Goal: Navigation & Orientation: Find specific page/section

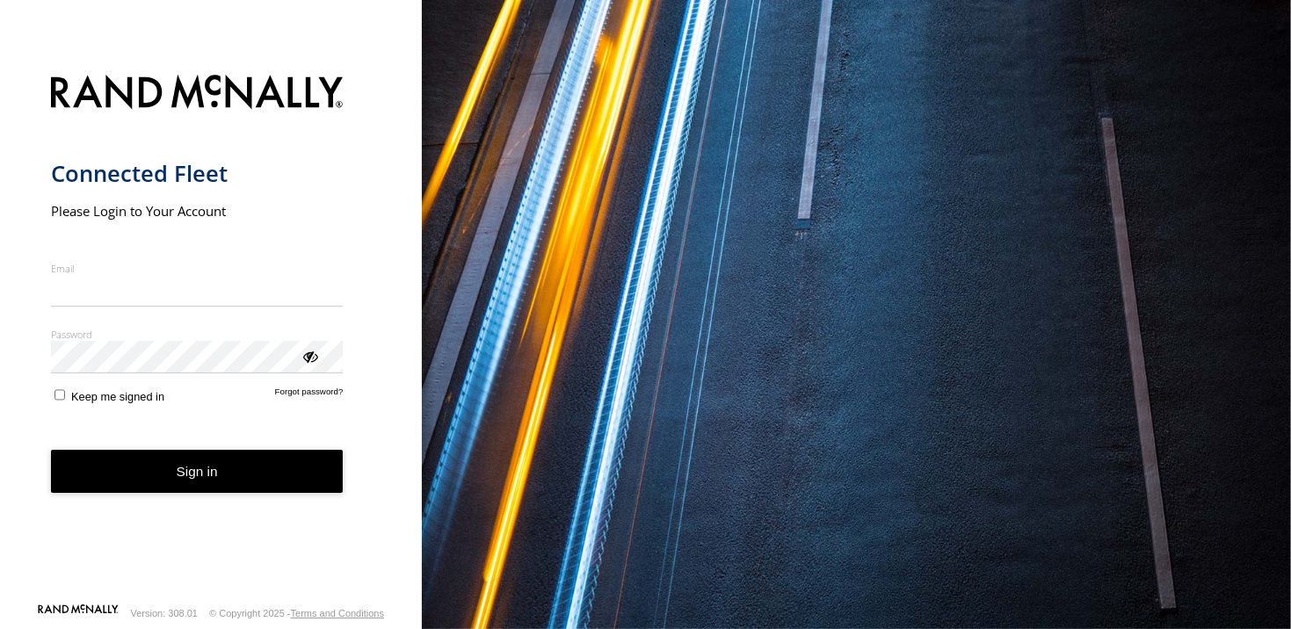
type input "**********"
click at [186, 493] on button "Sign in" at bounding box center [197, 471] width 293 height 43
click at [190, 477] on button "Sign in" at bounding box center [197, 471] width 293 height 43
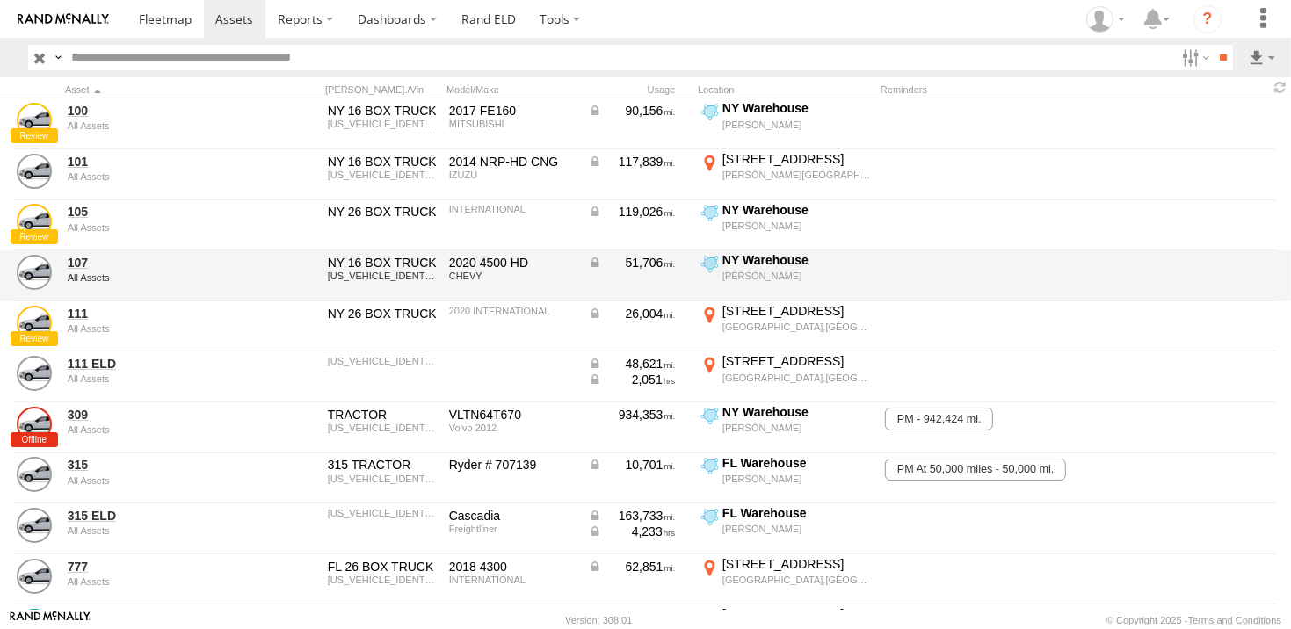
click at [623, 267] on div "51,706" at bounding box center [632, 263] width 88 height 16
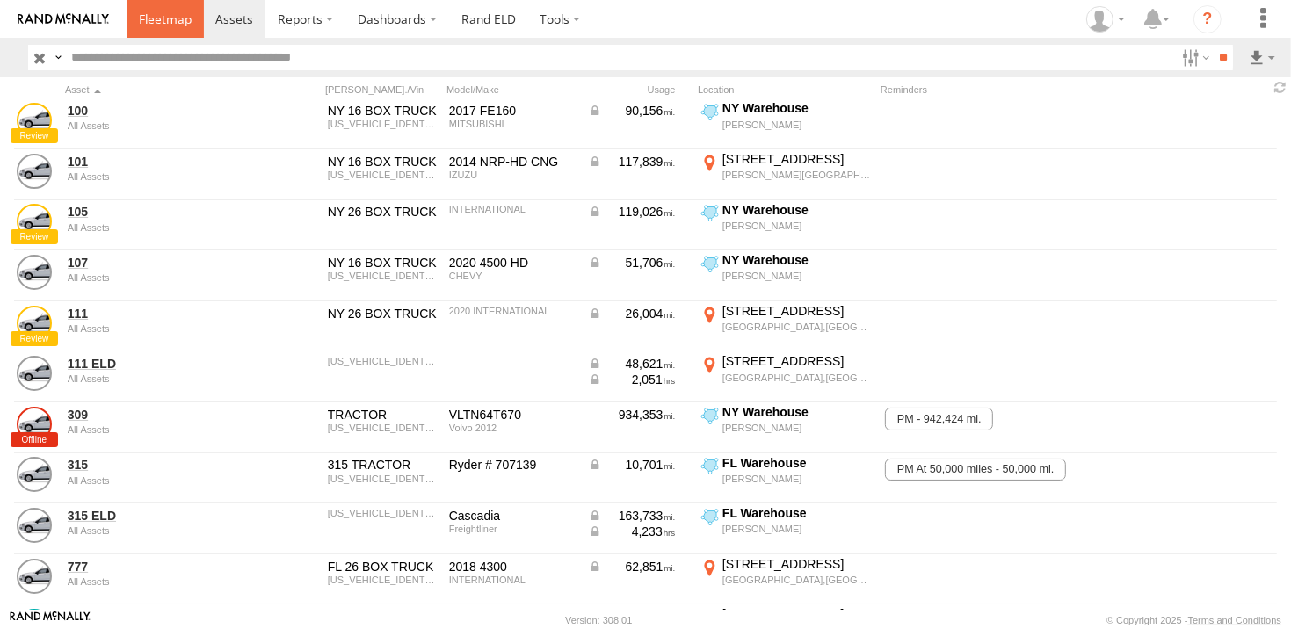
click at [163, 25] on span at bounding box center [165, 19] width 53 height 17
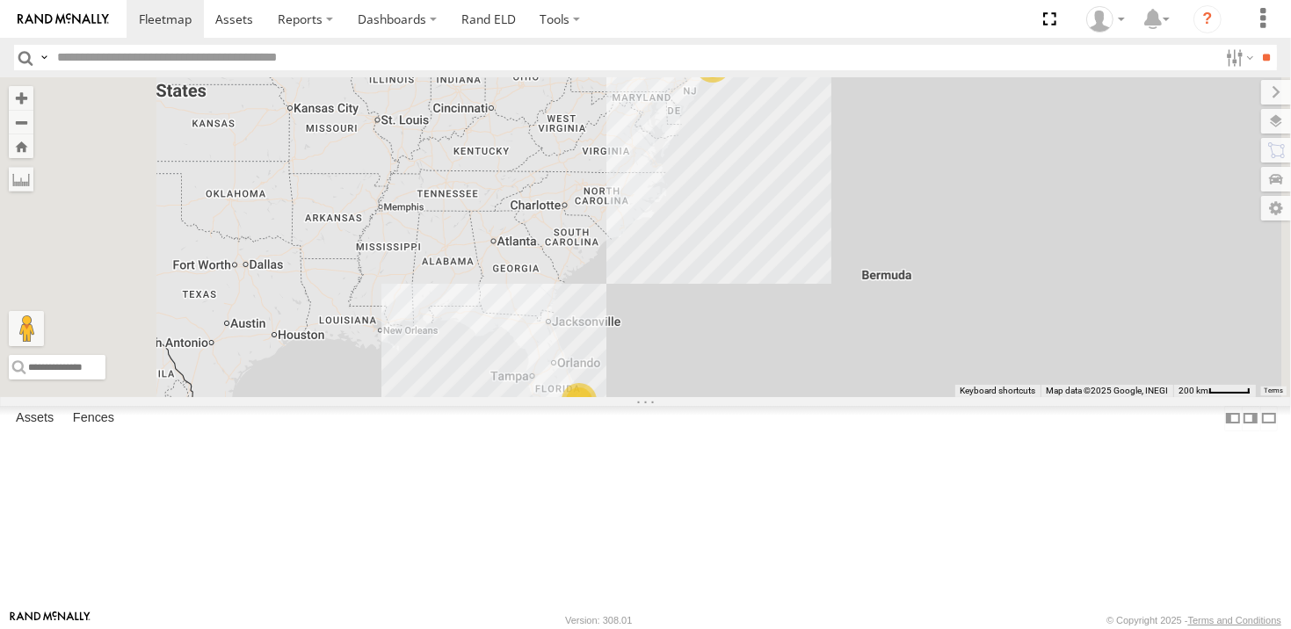
click at [597, 418] on div "4" at bounding box center [578, 400] width 35 height 35
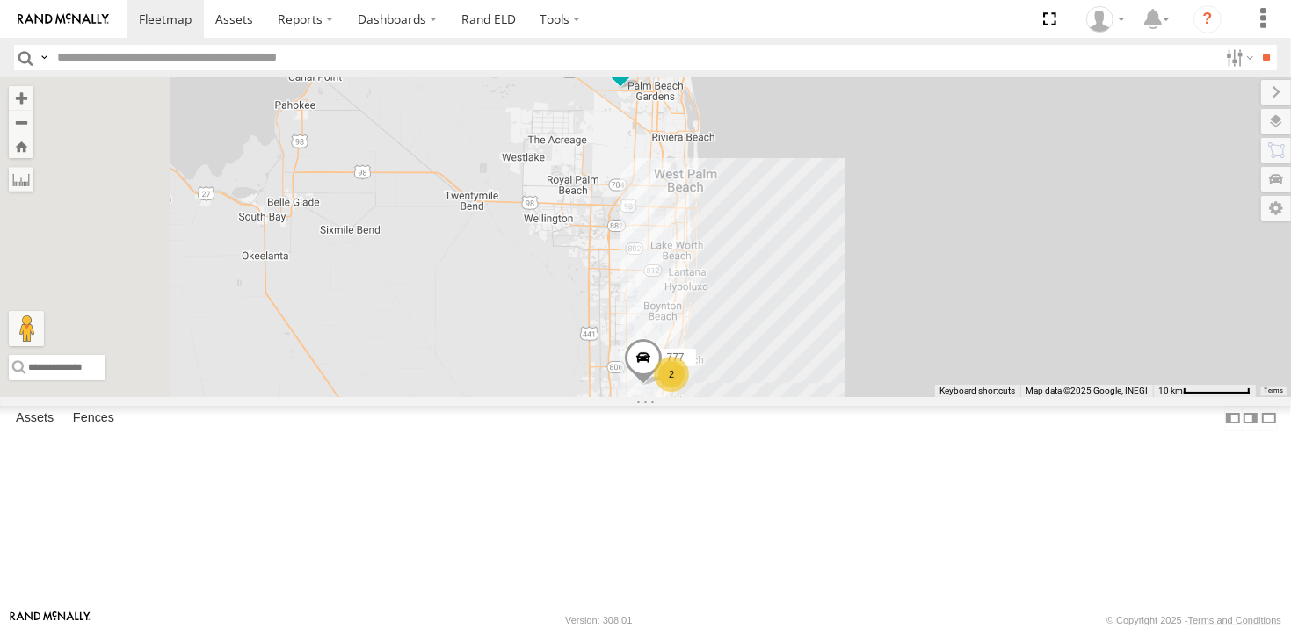
click at [636, 76] on span at bounding box center [621, 60] width 32 height 32
click at [612, 40] on link at bounding box center [590, 32] width 45 height 17
click at [1047, 283] on div "778 2 777 778 All Assets Via Verde Way Mirasol 26.84304 , -80.15578 6 10:03:47 …" at bounding box center [645, 236] width 1291 height 319
click at [663, 386] on span at bounding box center [643, 361] width 39 height 47
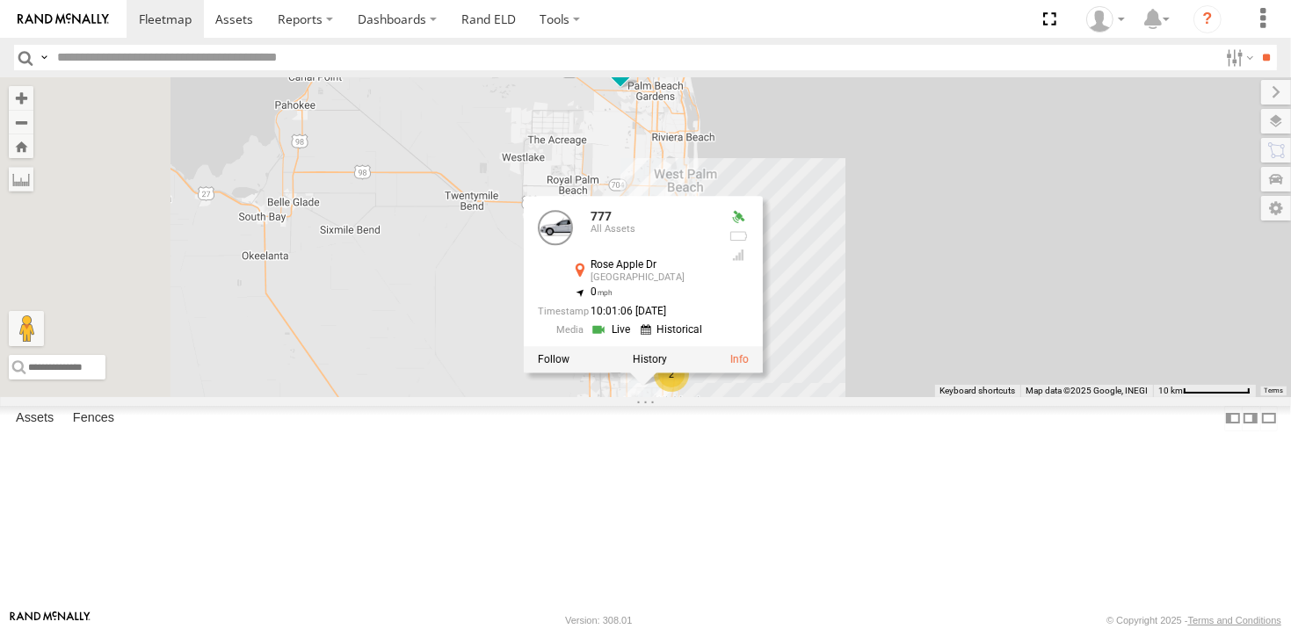
click at [635, 338] on link at bounding box center [612, 330] width 45 height 17
click at [0, 0] on link at bounding box center [0, 0] width 0 height 0
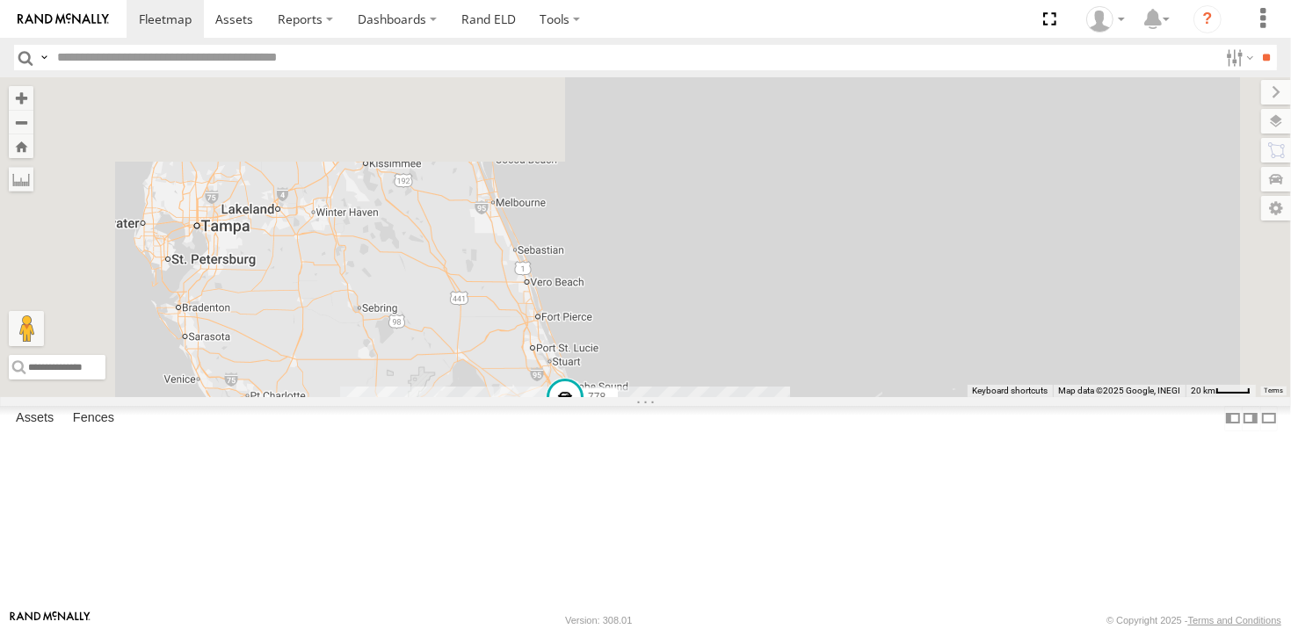
drag, startPoint x: 829, startPoint y: 189, endPoint x: 757, endPoint y: 482, distance: 302.2
click at [757, 396] on div "778 3" at bounding box center [645, 236] width 1291 height 319
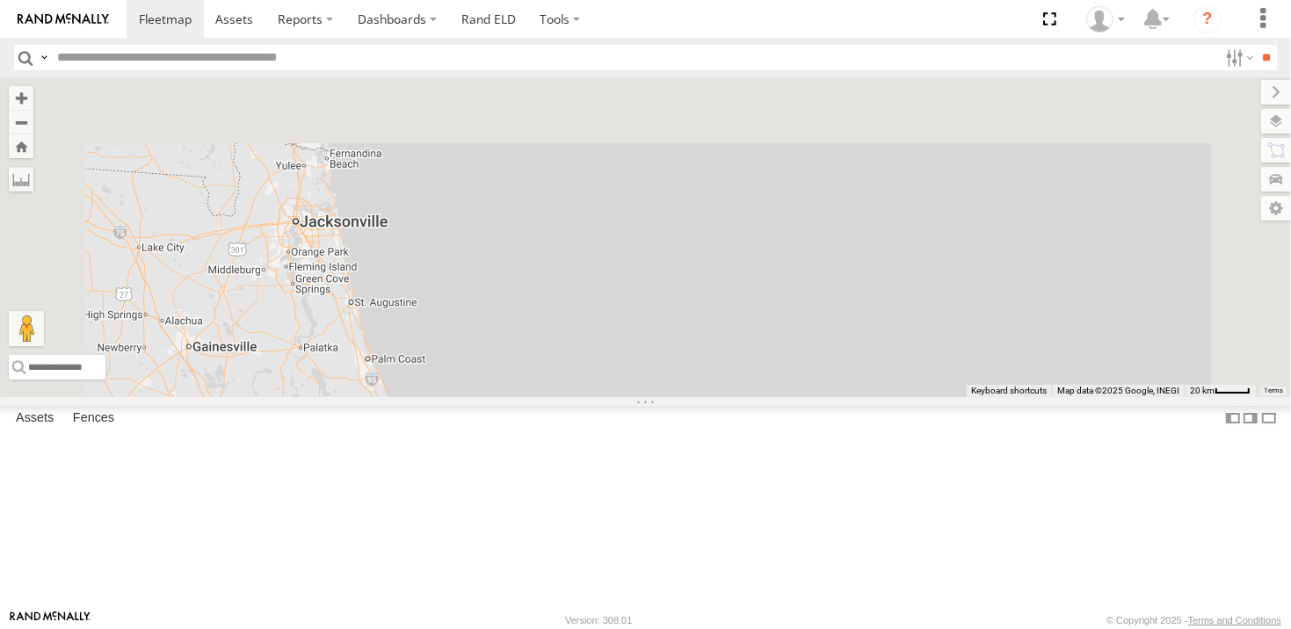
drag, startPoint x: 731, startPoint y: 146, endPoint x: 740, endPoint y: 598, distance: 452.6
click at [735, 396] on div "778 3" at bounding box center [645, 236] width 1291 height 319
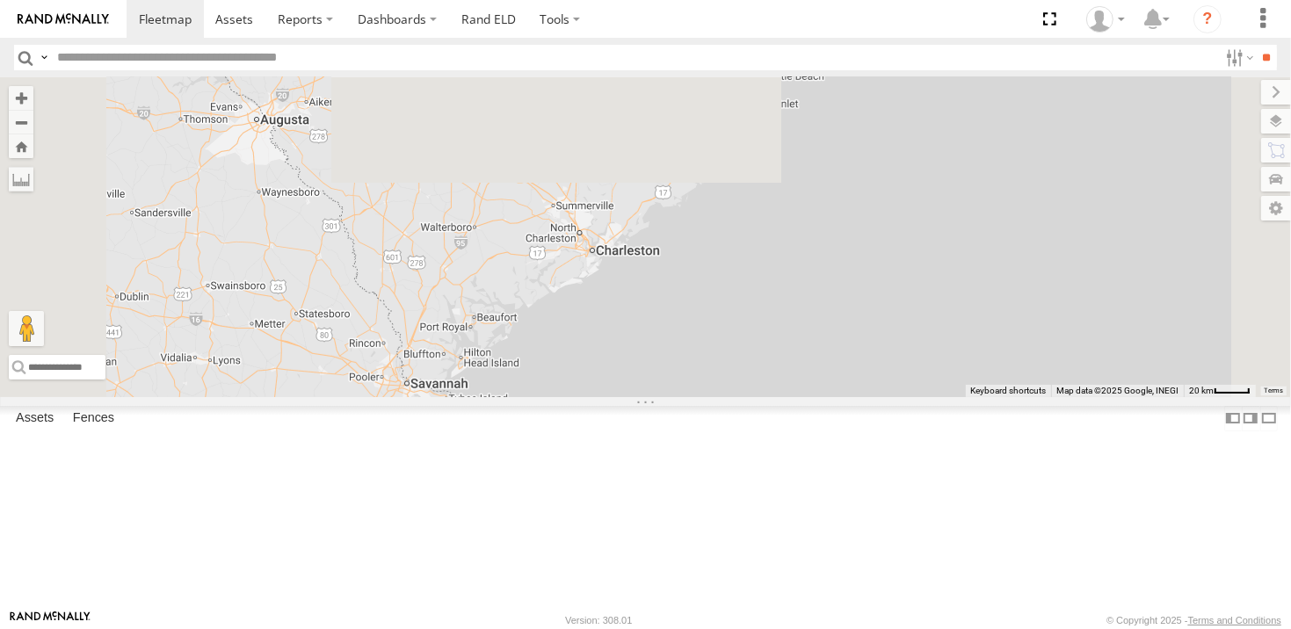
drag, startPoint x: 690, startPoint y: 258, endPoint x: 712, endPoint y: 645, distance: 387.2
click at [712, 628] on html at bounding box center [645, 314] width 1291 height 629
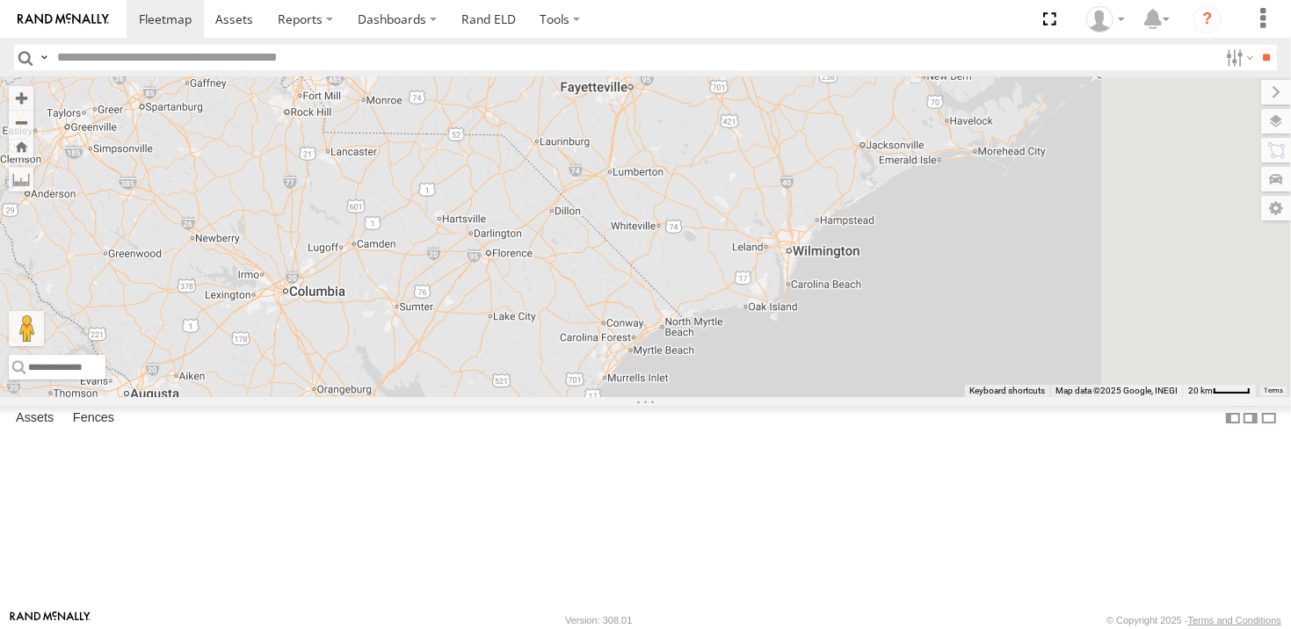
drag, startPoint x: 849, startPoint y: 374, endPoint x: 673, endPoint y: 613, distance: 296.7
click at [667, 612] on body at bounding box center [645, 314] width 1291 height 629
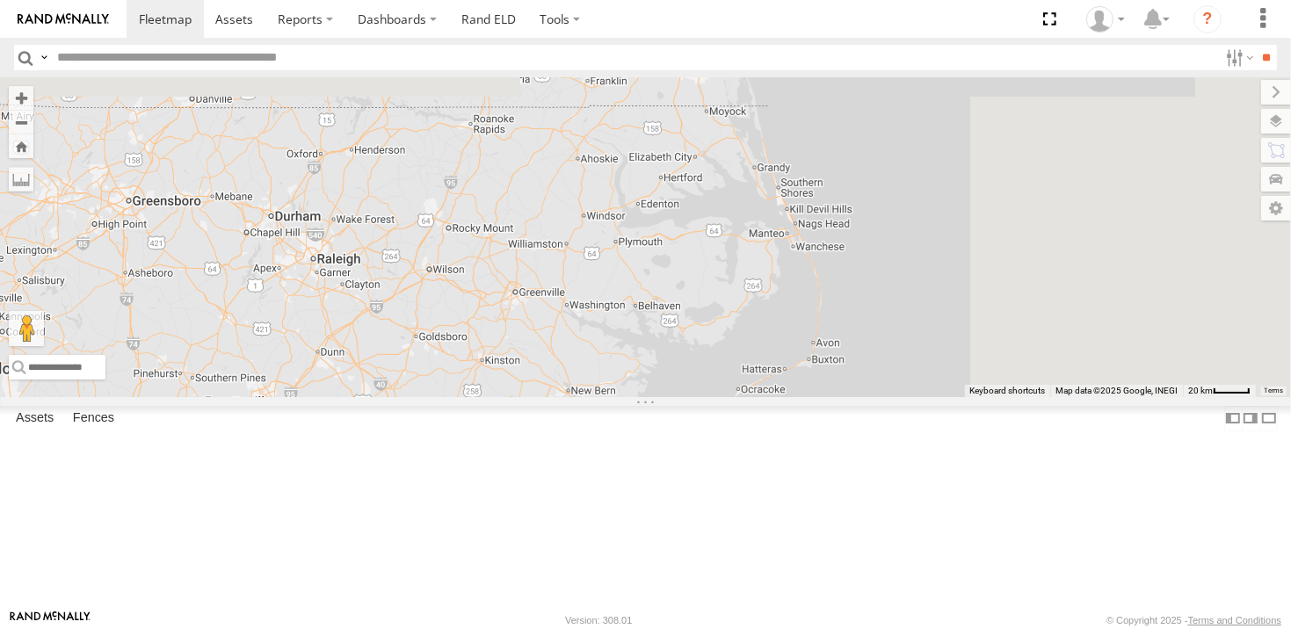
drag, startPoint x: 919, startPoint y: 362, endPoint x: 574, endPoint y: 652, distance: 450.9
click at [574, 628] on html at bounding box center [645, 314] width 1291 height 629
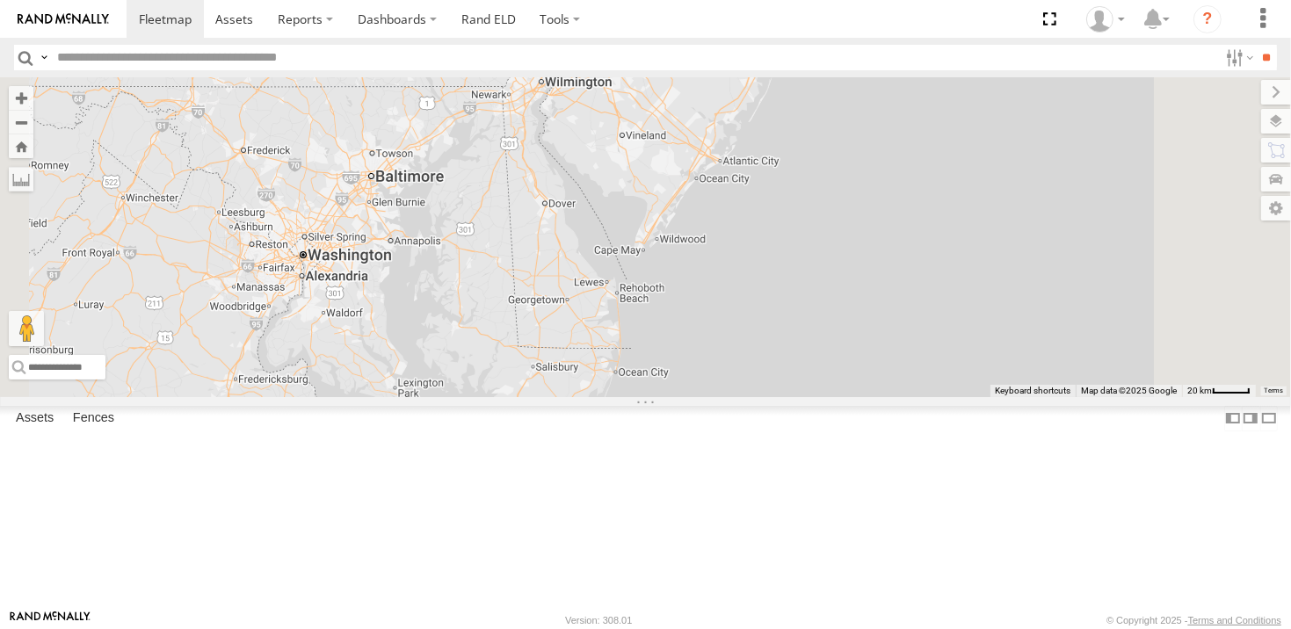
drag, startPoint x: 812, startPoint y: 223, endPoint x: 673, endPoint y: 664, distance: 462.4
click at [673, 628] on html at bounding box center [645, 314] width 1291 height 629
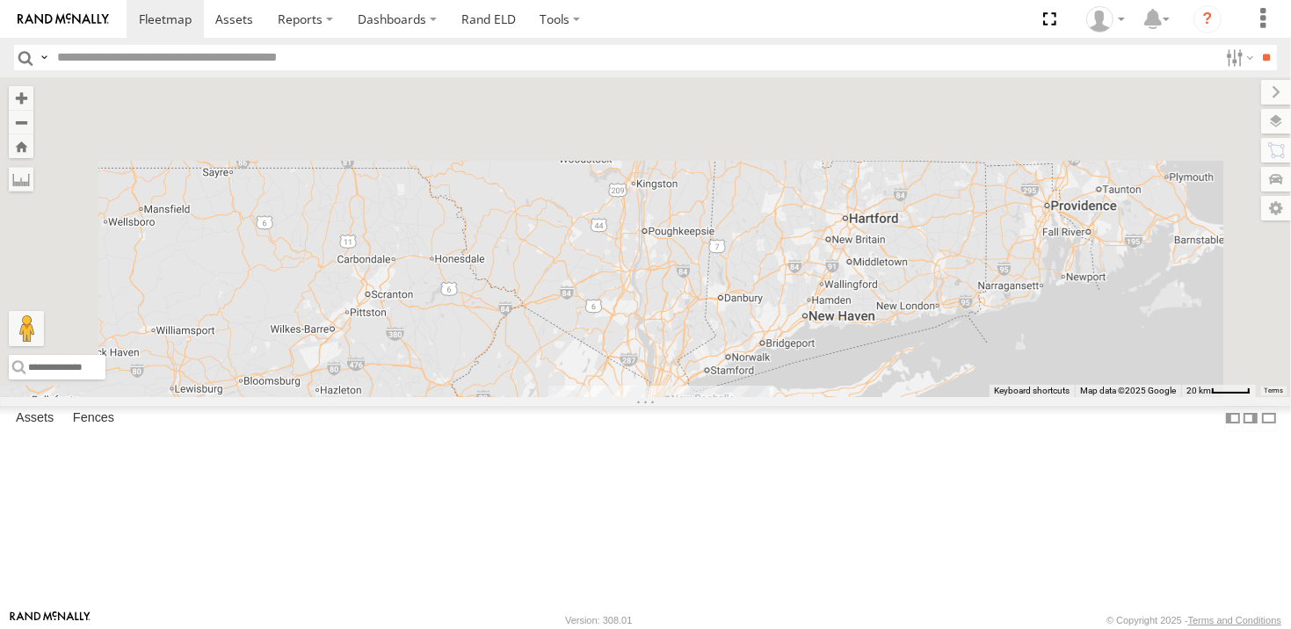
drag, startPoint x: 840, startPoint y: 140, endPoint x: 719, endPoint y: 618, distance: 493.1
click at [699, 628] on html at bounding box center [645, 314] width 1291 height 629
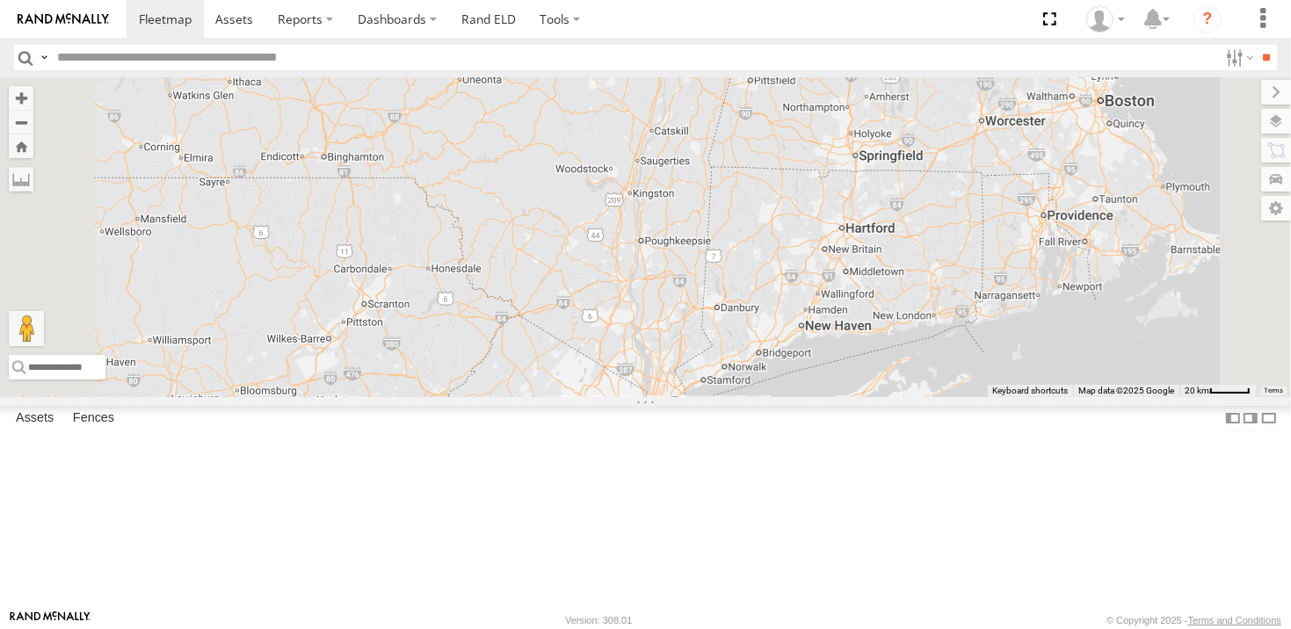
click at [694, 443] on span at bounding box center [674, 418] width 39 height 47
